Goal: Task Accomplishment & Management: Manage account settings

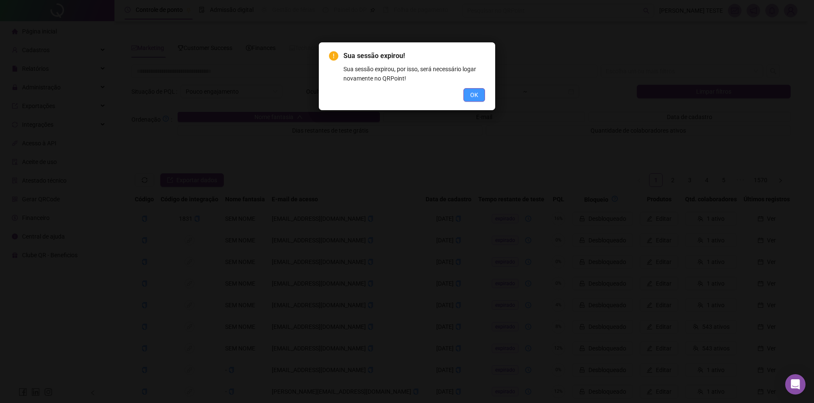
click at [481, 100] on button "OK" at bounding box center [475, 95] width 22 height 14
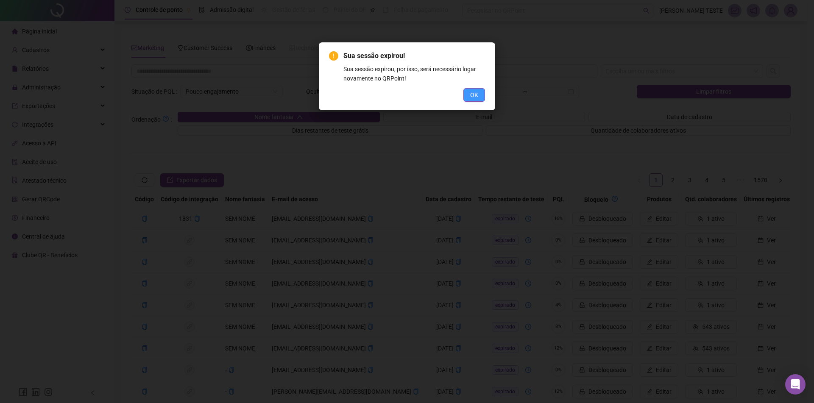
click at [478, 98] on span "OK" at bounding box center [474, 94] width 8 height 9
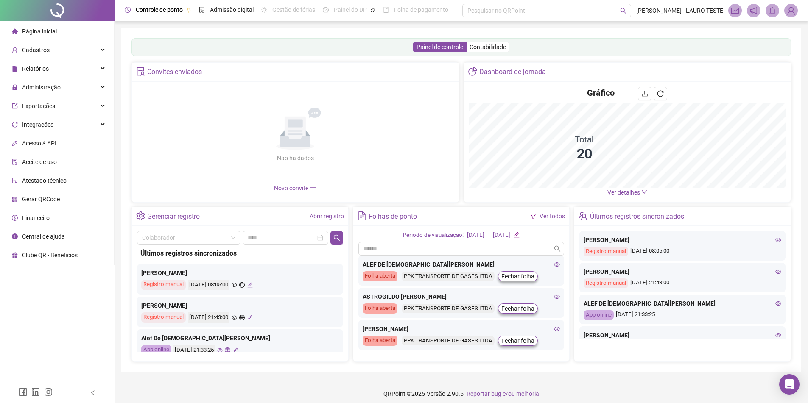
click at [797, 15] on span at bounding box center [791, 11] width 14 height 14
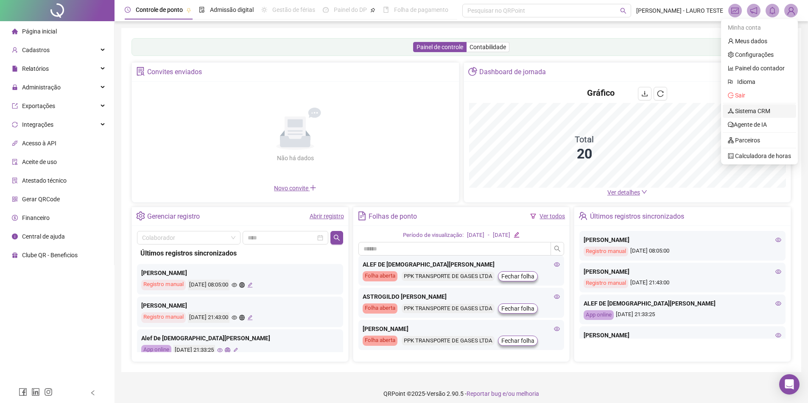
click at [753, 109] on link "Sistema CRM" at bounding box center [749, 111] width 42 height 7
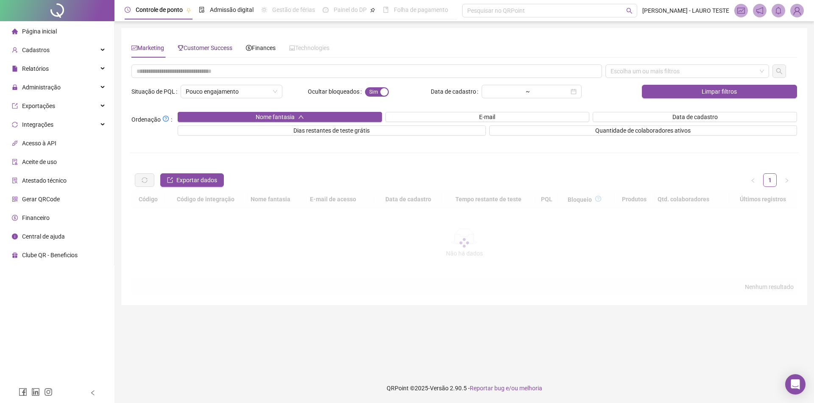
click at [197, 45] on span "Customer Success" at bounding box center [205, 48] width 55 height 7
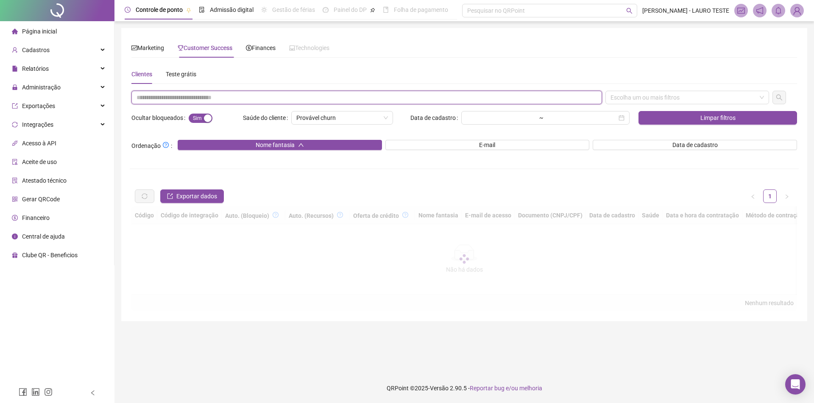
click at [207, 98] on input "text" at bounding box center [366, 98] width 471 height 14
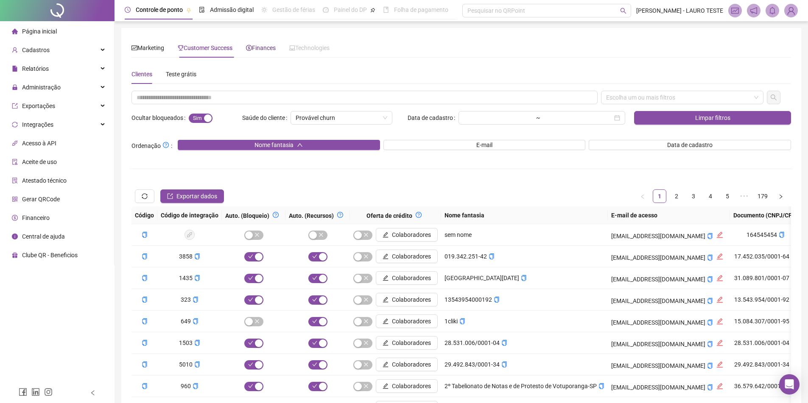
click at [254, 51] on span "Finances" at bounding box center [261, 48] width 30 height 7
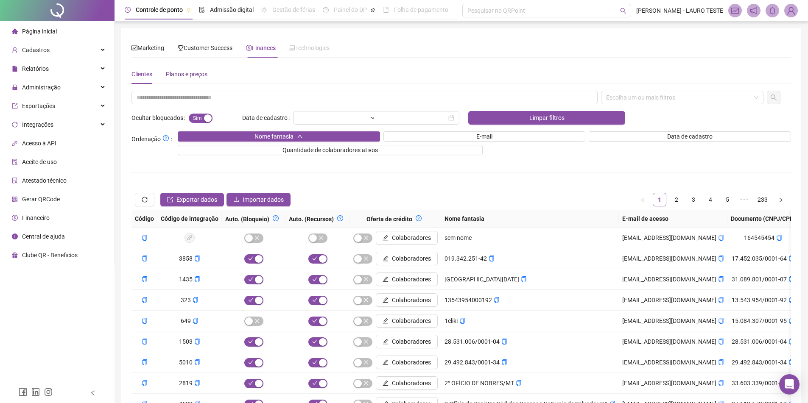
click at [193, 75] on div "Planos e preços" at bounding box center [187, 74] width 42 height 9
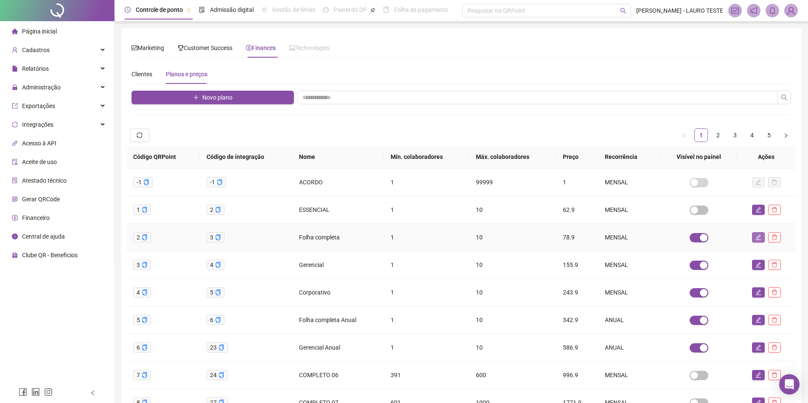
click at [754, 236] on button "button" at bounding box center [758, 237] width 13 height 10
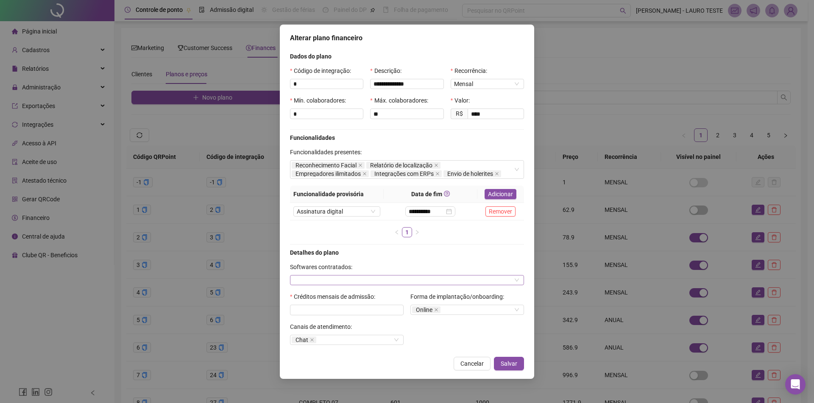
click at [440, 278] on div at bounding box center [407, 280] width 234 height 10
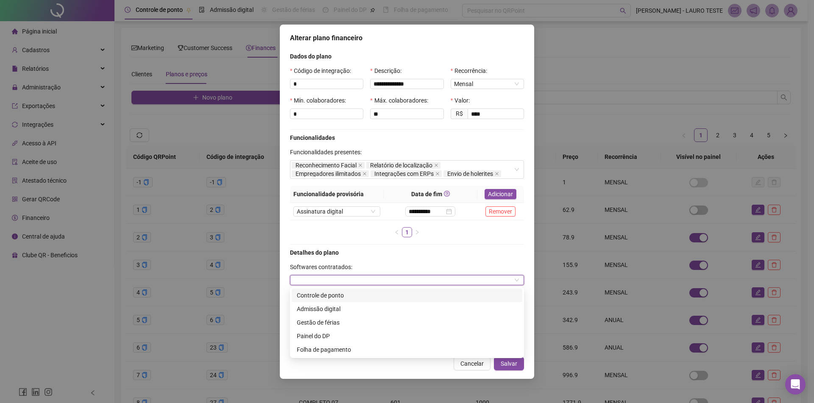
click at [318, 294] on div "Controle de ponto" at bounding box center [407, 295] width 221 height 9
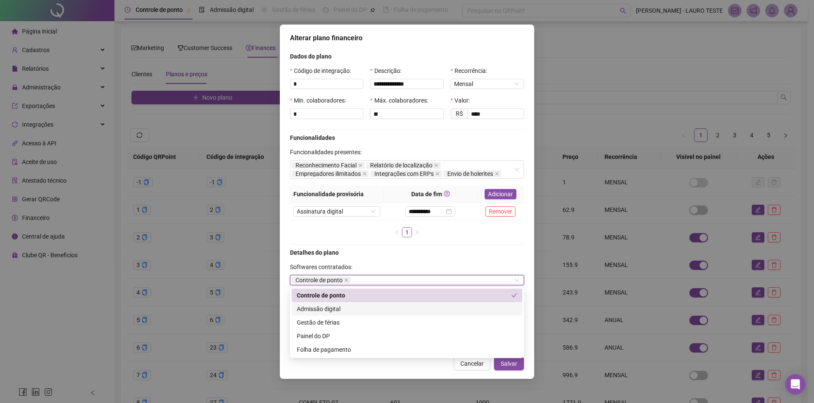
click at [316, 306] on div "Admissão digital" at bounding box center [407, 309] width 221 height 9
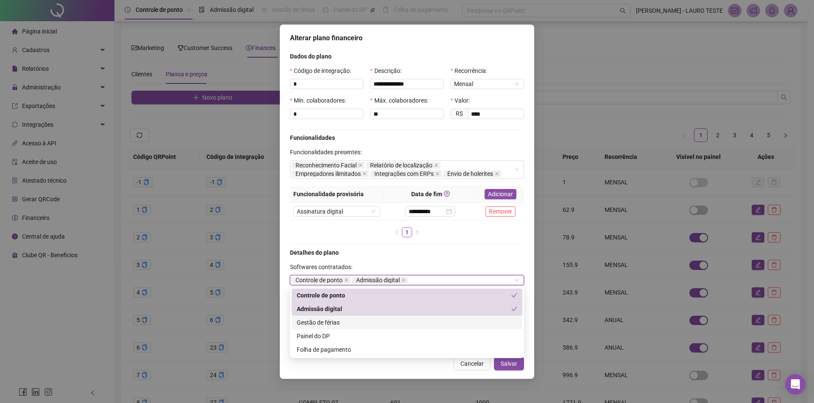
click at [314, 317] on div "Gestão de férias" at bounding box center [407, 323] width 231 height 14
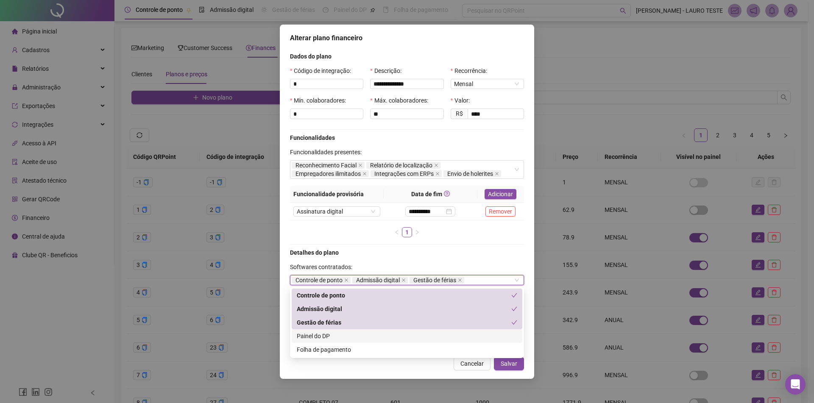
click at [313, 335] on div "Painel do DP" at bounding box center [407, 336] width 221 height 9
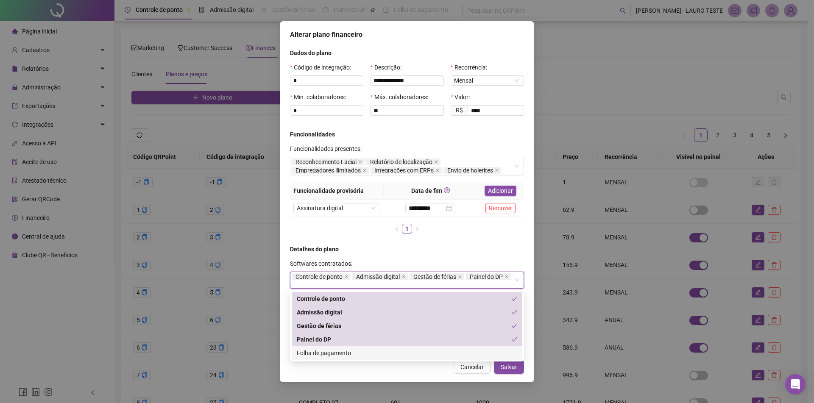
click at [314, 356] on div "Folha de pagamento" at bounding box center [407, 353] width 221 height 9
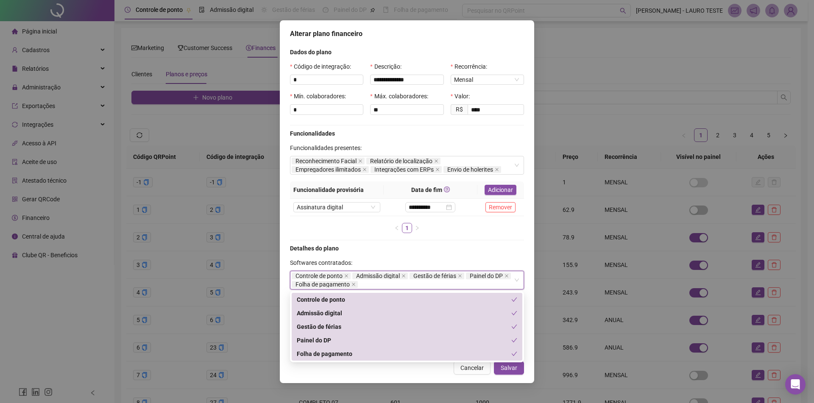
click at [453, 246] on div "Detalhes do plano" at bounding box center [407, 248] width 241 height 9
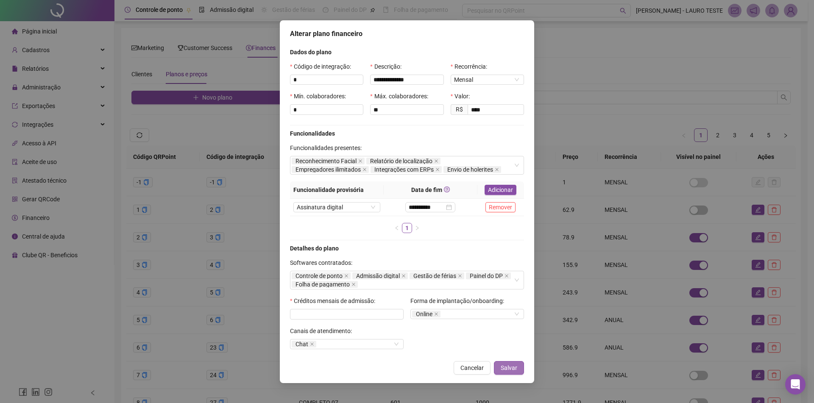
click at [501, 368] on button "Salvar" at bounding box center [509, 368] width 30 height 14
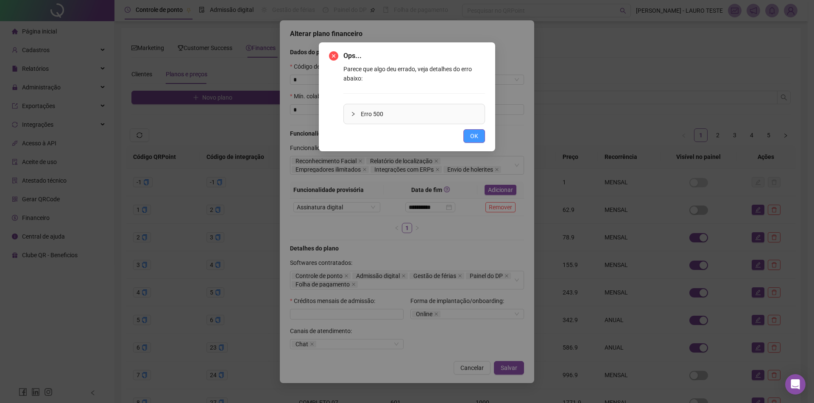
click at [468, 136] on button "OK" at bounding box center [475, 136] width 22 height 14
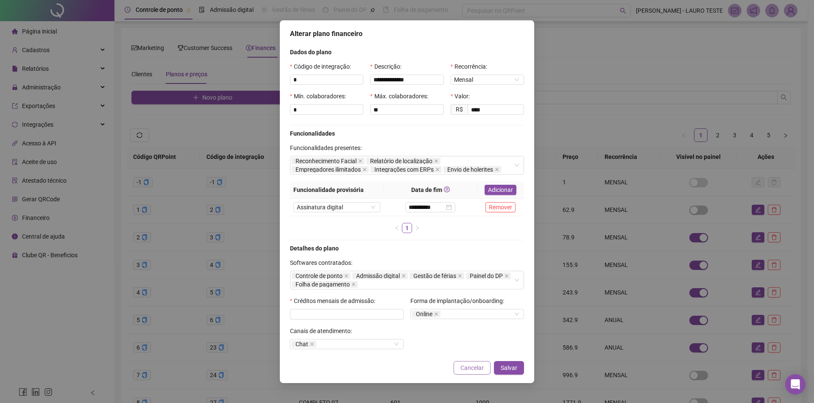
click at [464, 370] on span "Cancelar" at bounding box center [472, 367] width 23 height 9
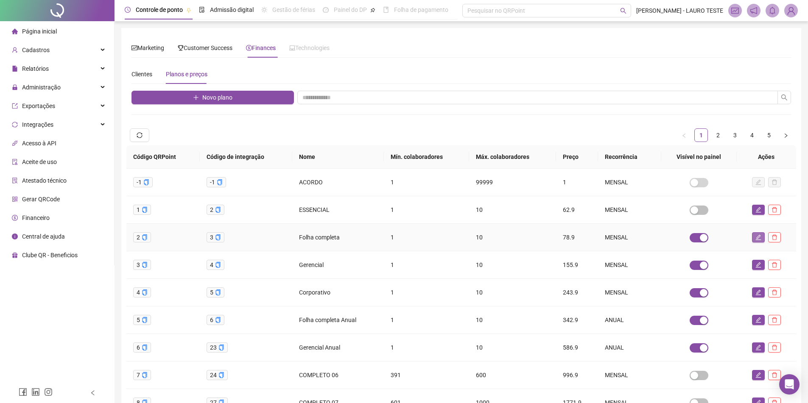
click at [754, 240] on button "button" at bounding box center [758, 237] width 13 height 10
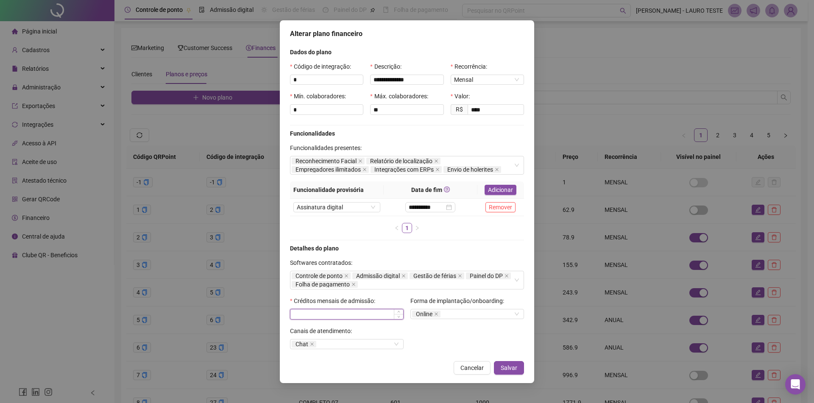
click at [384, 317] on input at bounding box center [347, 314] width 113 height 9
click at [513, 367] on span "Salvar" at bounding box center [509, 367] width 17 height 9
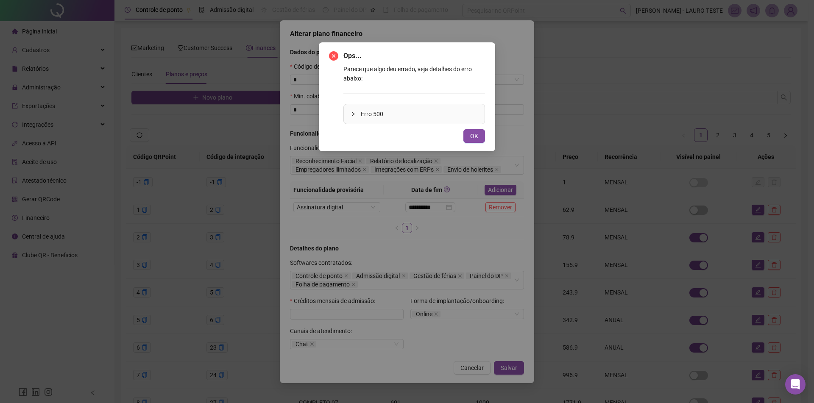
click at [383, 114] on span "Erro 500" at bounding box center [419, 113] width 117 height 9
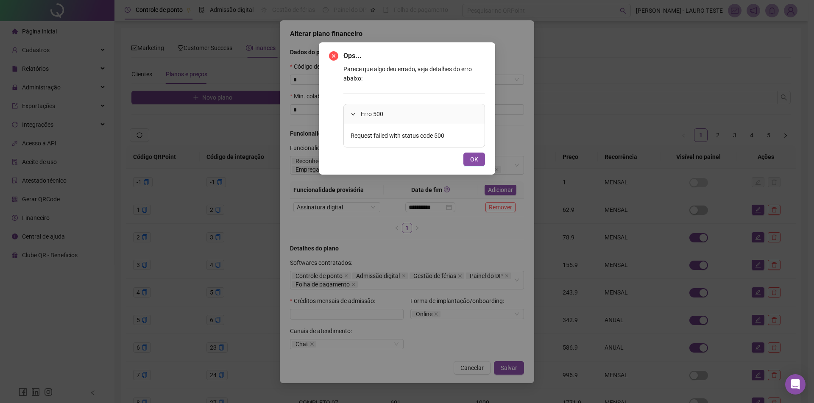
click at [383, 114] on span "Erro 500" at bounding box center [419, 113] width 117 height 9
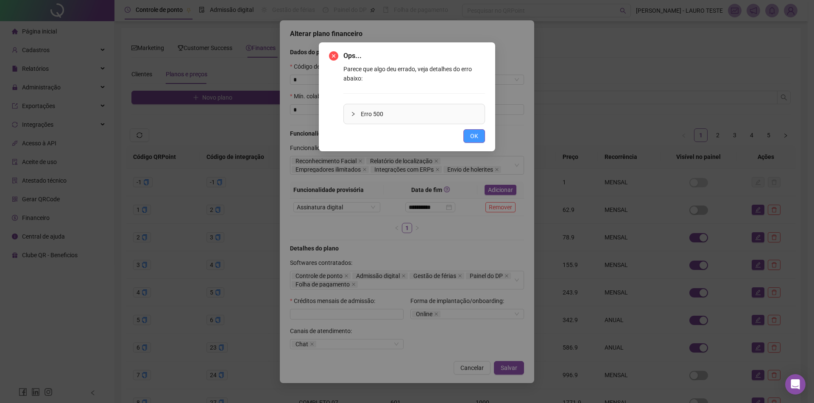
click at [476, 135] on span "OK" at bounding box center [474, 135] width 8 height 9
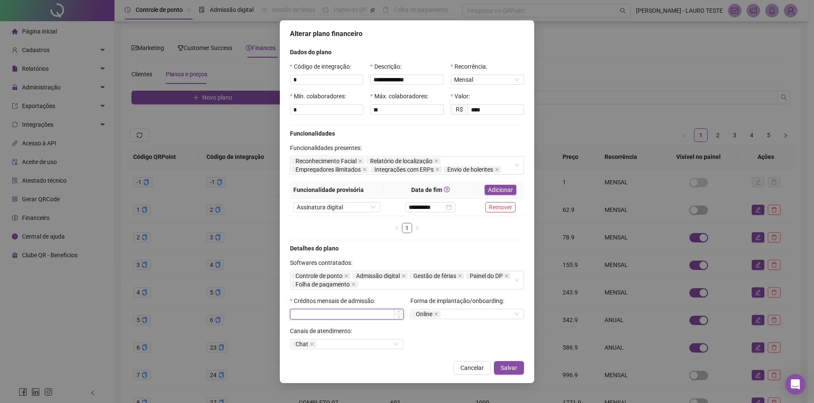
click at [335, 317] on input at bounding box center [347, 314] width 113 height 9
type input "**"
click at [440, 338] on div "Detalhes do plano Softwares contratados: Controle de ponto Admissão digital Ges…" at bounding box center [407, 300] width 241 height 112
click at [508, 364] on span "Salvar" at bounding box center [509, 367] width 17 height 9
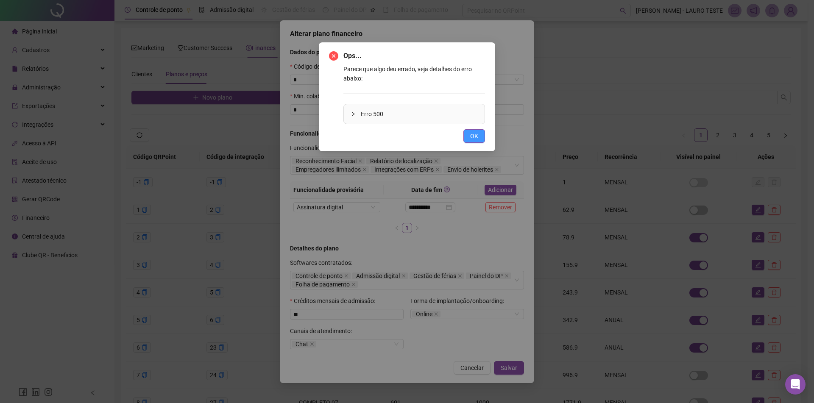
click at [465, 137] on button "OK" at bounding box center [475, 136] width 22 height 14
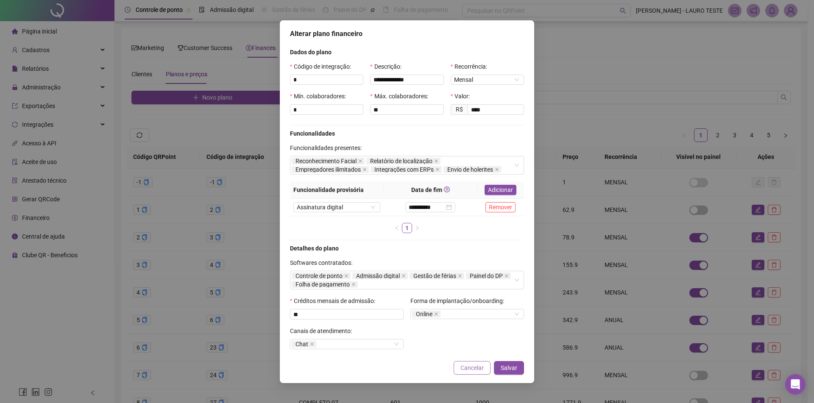
click at [467, 366] on span "Cancelar" at bounding box center [472, 367] width 23 height 9
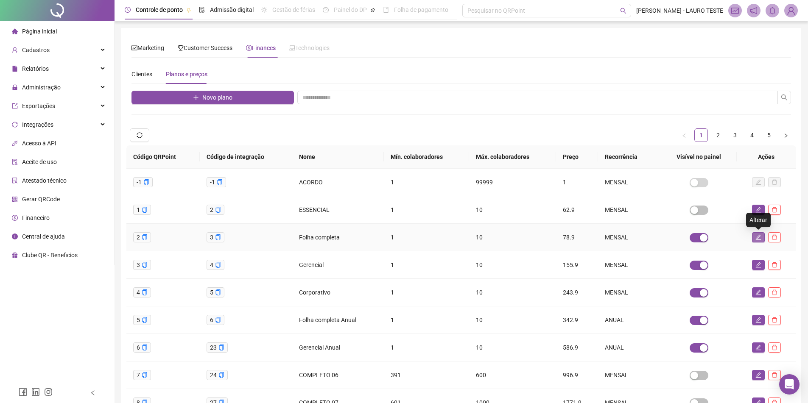
click at [759, 238] on icon "edit" at bounding box center [758, 238] width 6 height 6
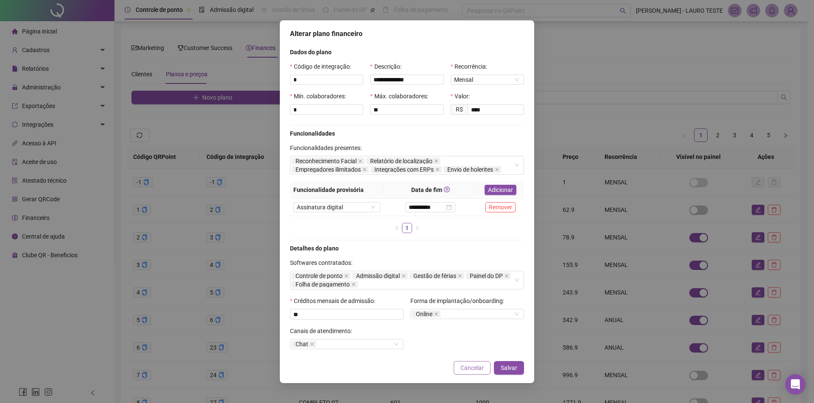
click at [467, 372] on span "Cancelar" at bounding box center [472, 367] width 23 height 9
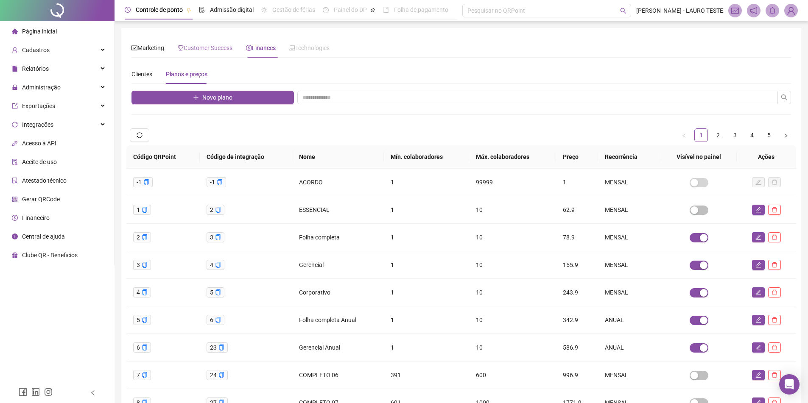
click at [206, 42] on div "Customer Success" at bounding box center [205, 48] width 55 height 20
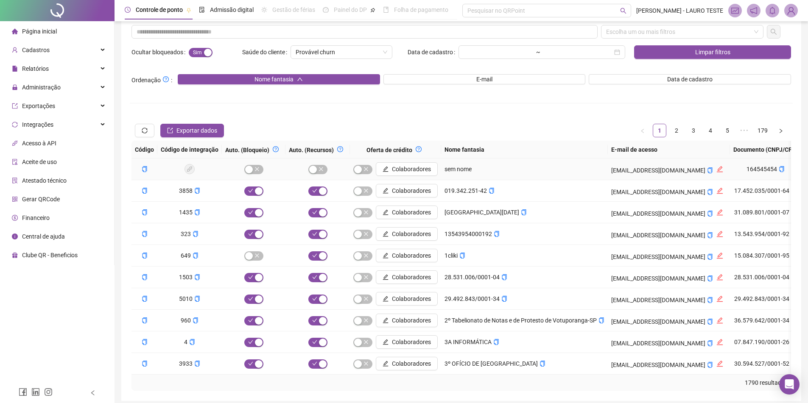
scroll to position [22, 0]
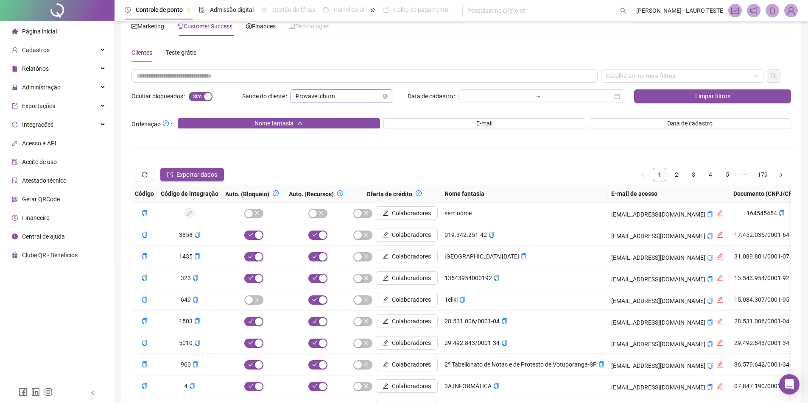
click at [391, 97] on div "Provável churn" at bounding box center [342, 96] width 102 height 14
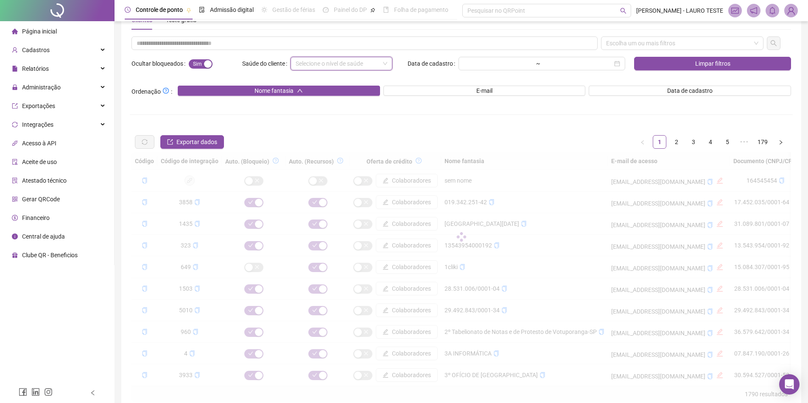
scroll to position [106, 0]
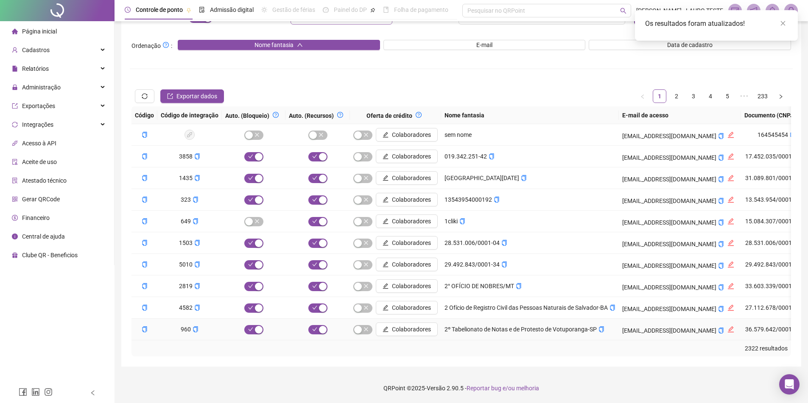
click at [462, 334] on td "2º Tabelionato de Notas e de Protesto de Votuporanga-SP" at bounding box center [530, 330] width 178 height 22
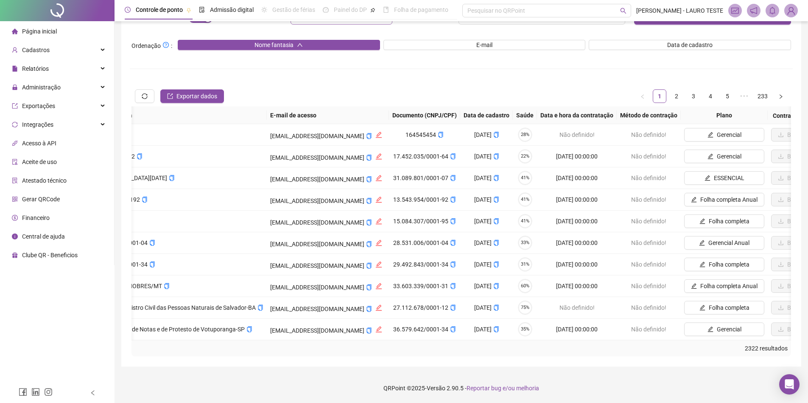
scroll to position [0, 374]
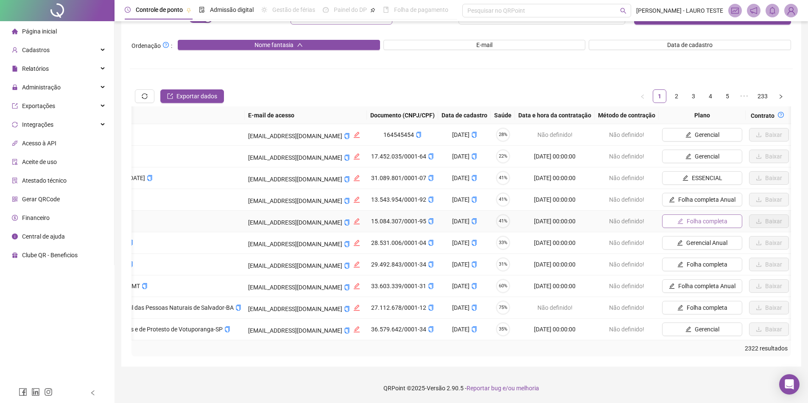
click at [709, 217] on span "Folha completa" at bounding box center [707, 221] width 41 height 9
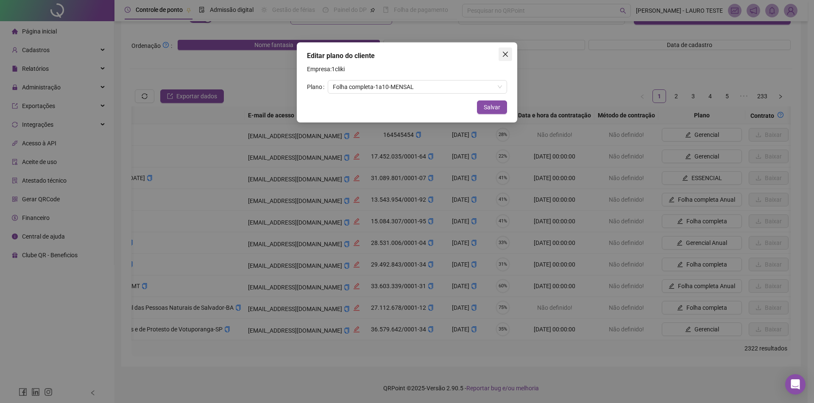
click at [502, 54] on icon "close" at bounding box center [505, 54] width 7 height 7
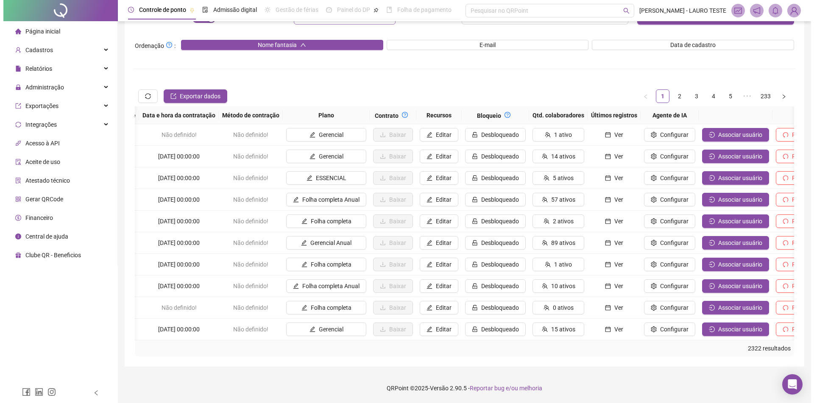
scroll to position [0, 758]
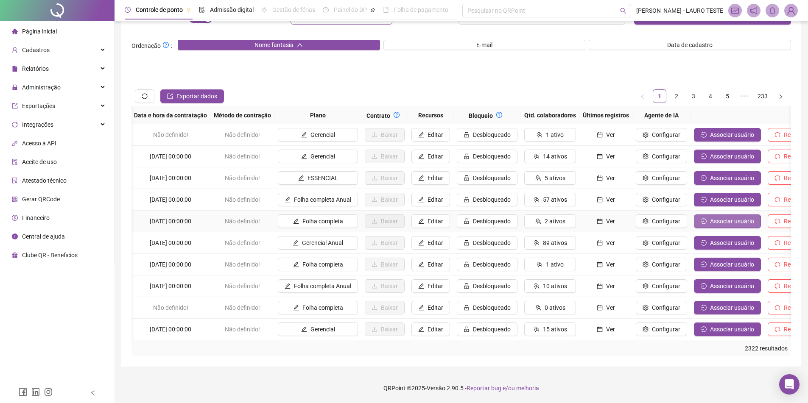
click at [702, 215] on button "Associar usuário" at bounding box center [727, 222] width 67 height 14
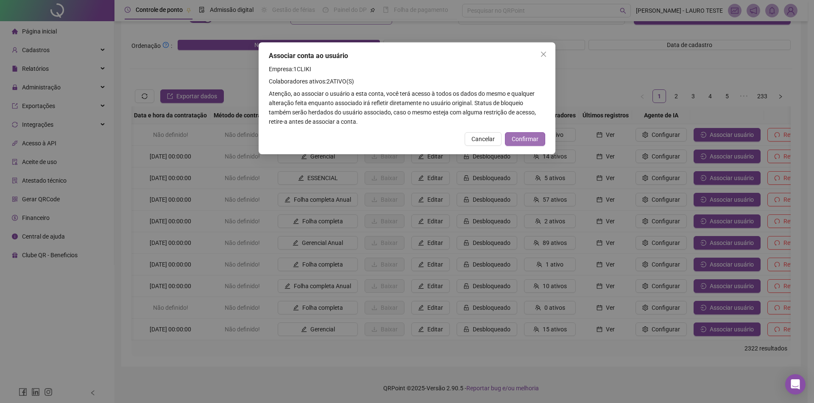
click at [542, 143] on button "Confirmar" at bounding box center [525, 139] width 40 height 14
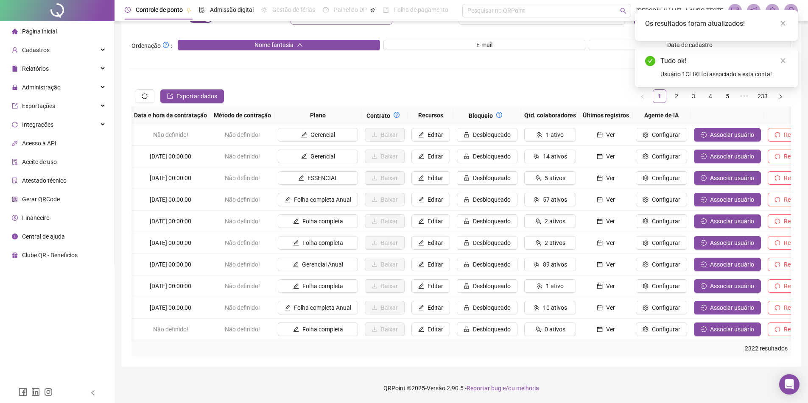
click at [789, 27] on div "Os resultados foram atualizados!" at bounding box center [716, 25] width 163 height 31
click at [786, 25] on link "Close" at bounding box center [782, 23] width 9 height 9
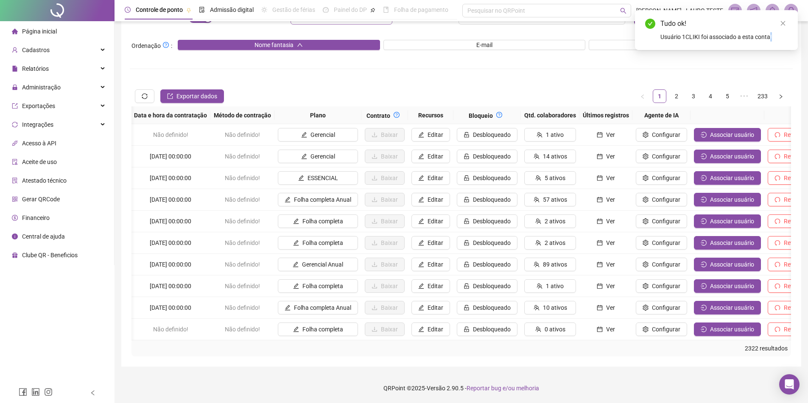
click at [786, 25] on link "Close" at bounding box center [782, 23] width 9 height 9
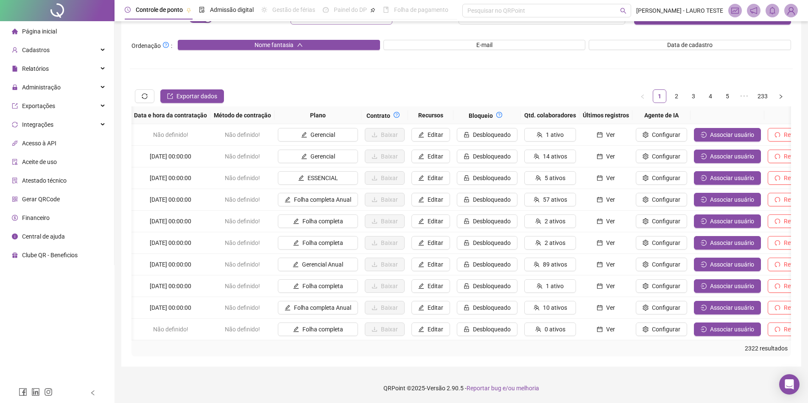
click at [787, 12] on img at bounding box center [791, 10] width 13 height 13
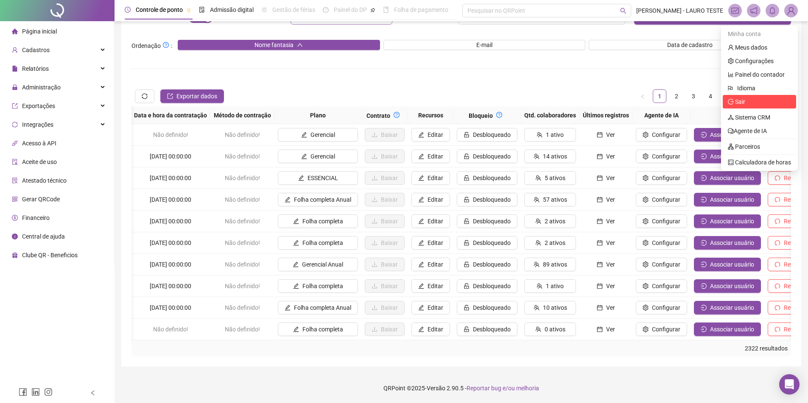
click at [730, 99] on icon "logout" at bounding box center [731, 102] width 6 height 6
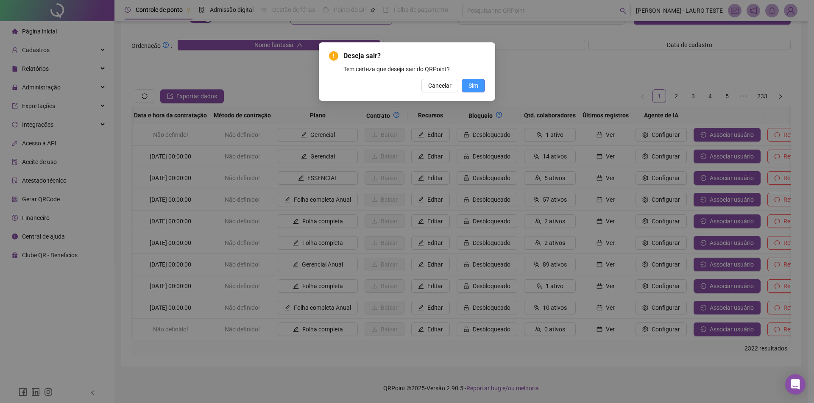
click at [472, 82] on span "Sim" at bounding box center [474, 85] width 10 height 9
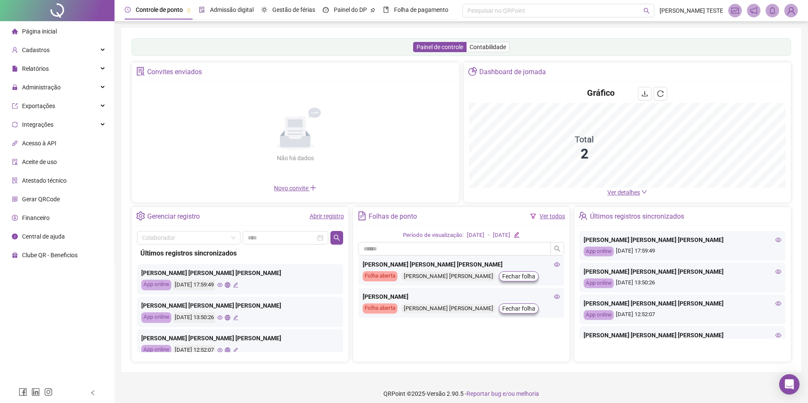
click at [230, 7] on span "Admissão digital" at bounding box center [232, 9] width 44 height 7
click at [151, 12] on span "Controle de ponto" at bounding box center [159, 9] width 47 height 7
